Goal: Task Accomplishment & Management: Complete application form

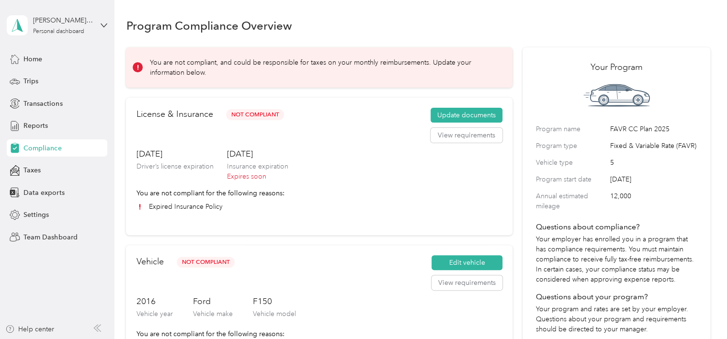
scroll to position [1, 0]
click at [448, 115] on button "Update documents" at bounding box center [466, 115] width 72 height 15
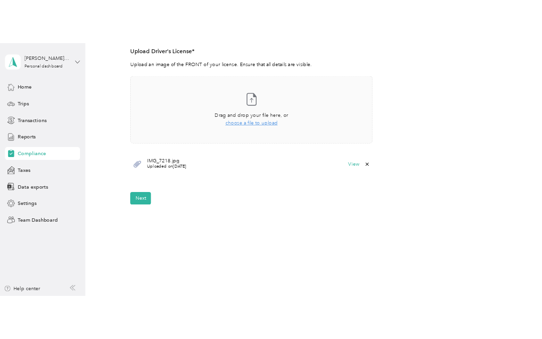
scroll to position [271, 0]
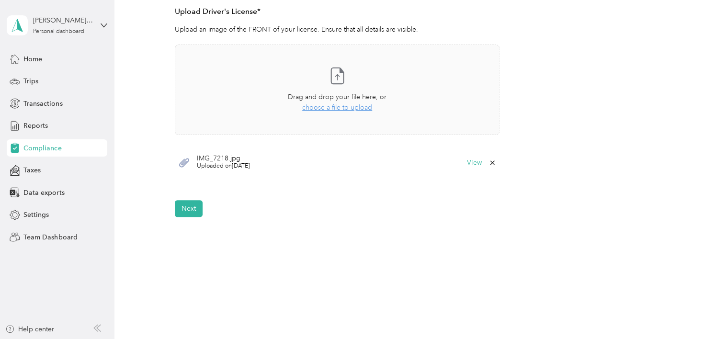
click at [354, 109] on span "choose a file to upload" at bounding box center [337, 107] width 70 height 8
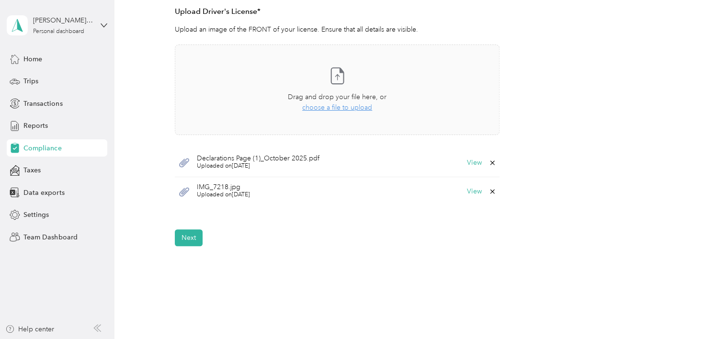
click at [472, 161] on button "View" at bounding box center [474, 162] width 15 height 7
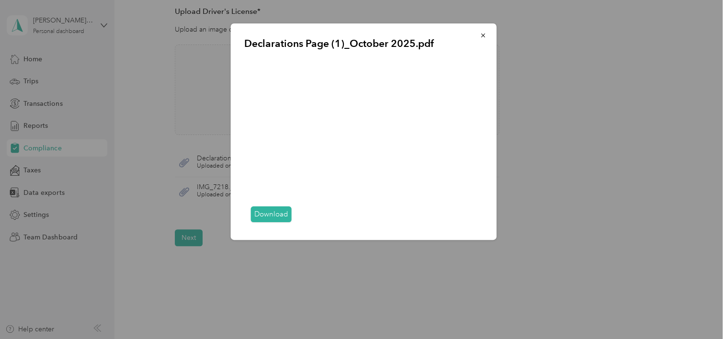
click at [482, 35] on icon "button" at bounding box center [483, 36] width 4 height 4
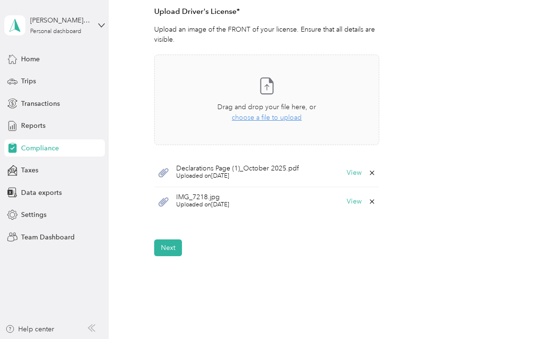
click at [371, 170] on icon at bounding box center [372, 173] width 8 height 8
click at [345, 177] on button "Yes" at bounding box center [346, 178] width 19 height 15
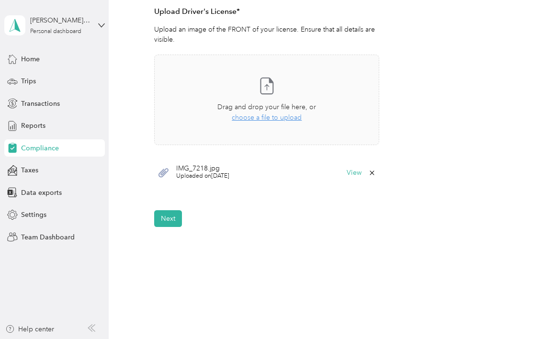
click at [247, 118] on span "choose a file to upload" at bounding box center [267, 117] width 70 height 8
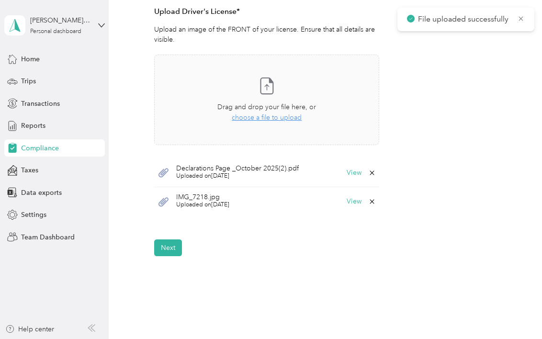
click at [306, 179] on div "Declarations Page _October 2025(2).pdf Uploaded on [DATE] View" at bounding box center [266, 172] width 225 height 29
click at [310, 178] on div "Declarations Page _October 2025(2).pdf Uploaded on [DATE] View" at bounding box center [266, 172] width 225 height 29
click at [350, 169] on button "View" at bounding box center [354, 172] width 15 height 7
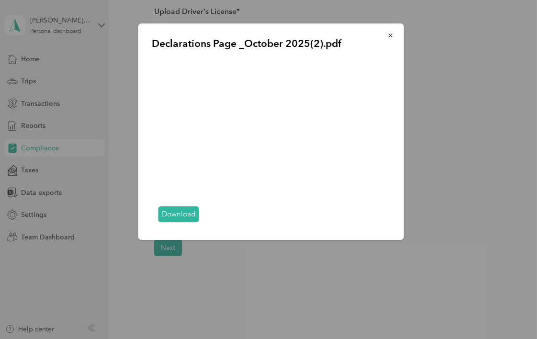
click at [390, 34] on icon "button" at bounding box center [390, 36] width 4 height 4
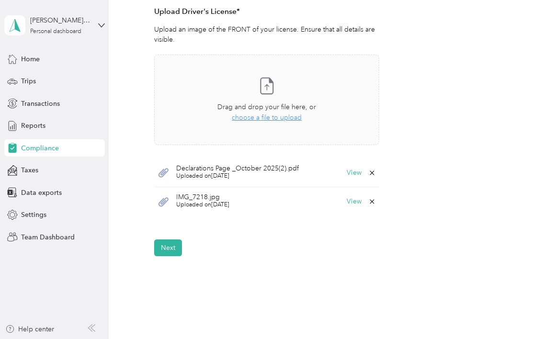
click at [172, 244] on button "Next" at bounding box center [168, 247] width 28 height 17
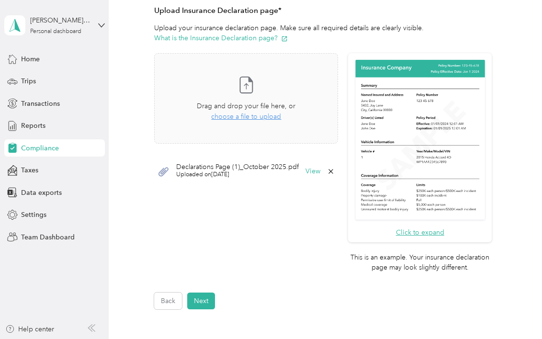
scroll to position [266, 0]
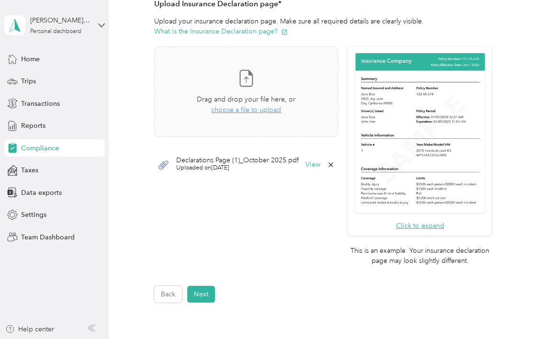
click at [208, 286] on button "Next" at bounding box center [201, 294] width 28 height 17
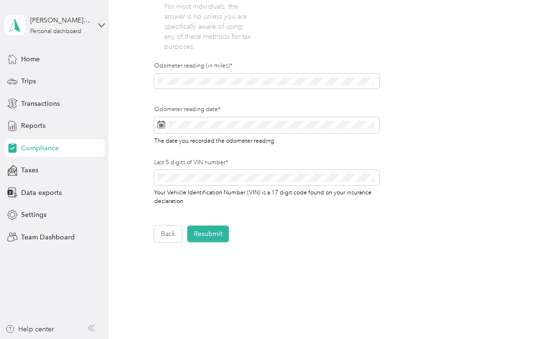
scroll to position [319, 0]
click at [216, 239] on button "Resubmit" at bounding box center [208, 233] width 42 height 17
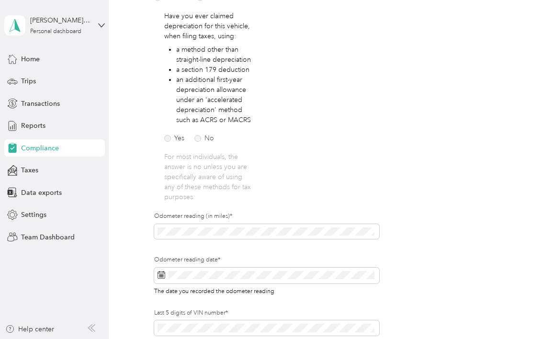
scroll to position [11, 0]
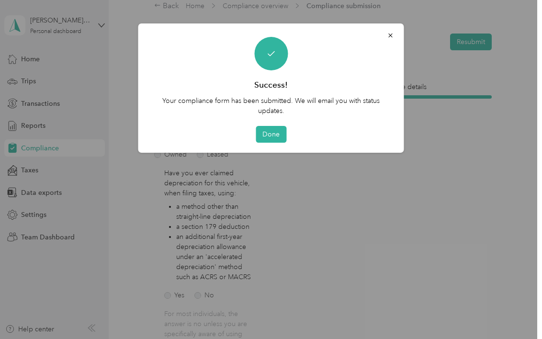
click at [270, 137] on button "Done" at bounding box center [271, 134] width 31 height 17
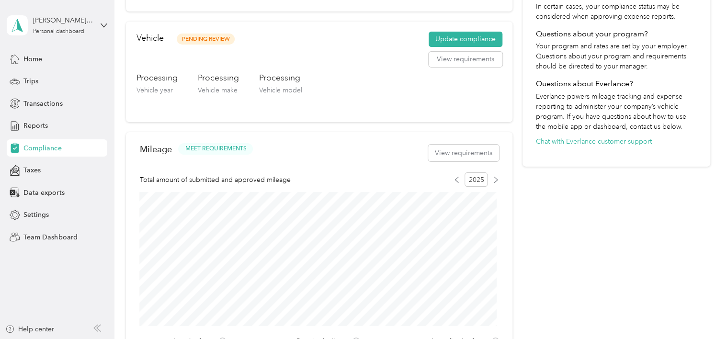
scroll to position [264, 0]
